Goal: Task Accomplishment & Management: Manage account settings

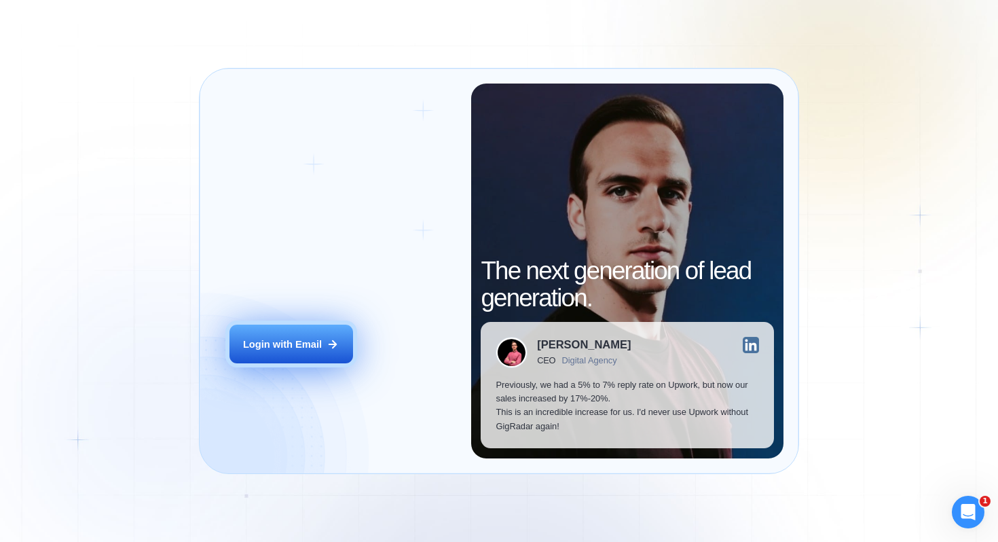
click at [295, 338] on div "Login with Email" at bounding box center [282, 344] width 79 height 14
